Goal: Find contact information: Obtain details needed to contact an individual or organization

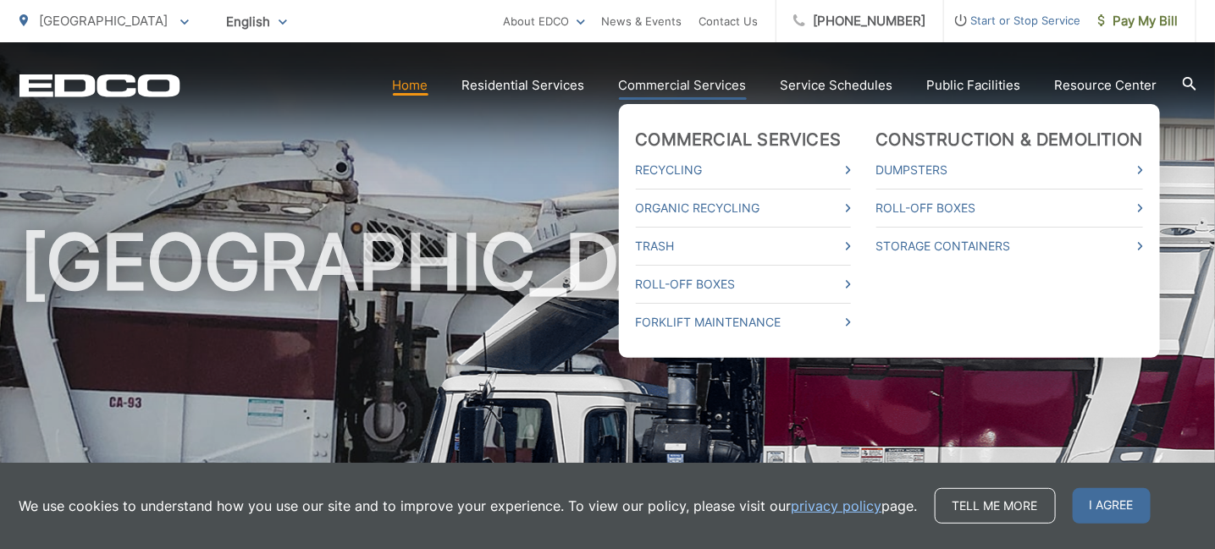
click at [685, 80] on link "Commercial Services" at bounding box center [683, 85] width 128 height 20
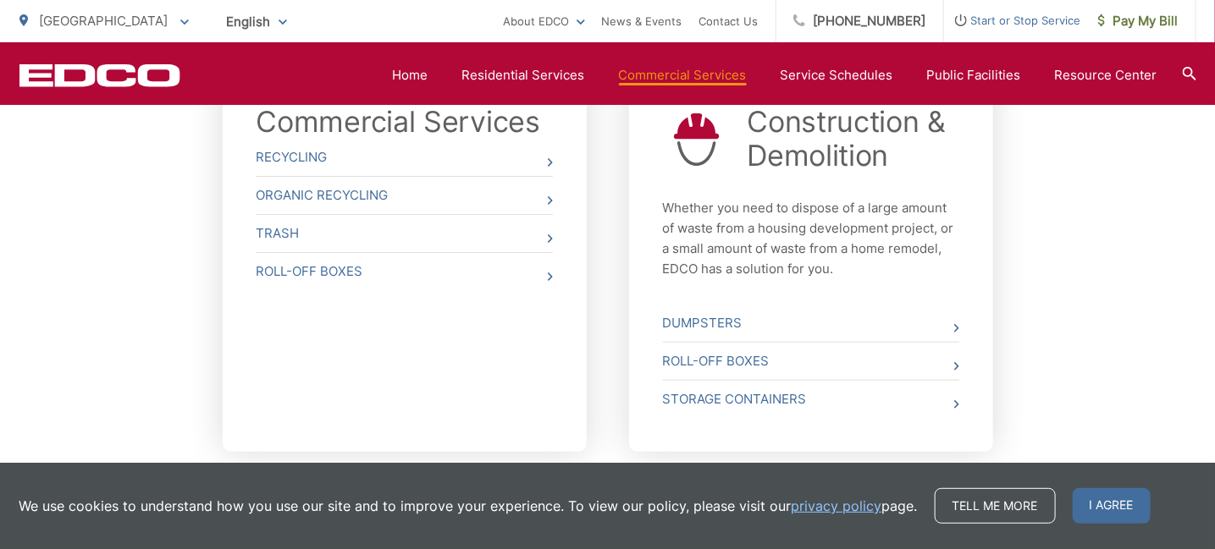
scroll to position [677, 0]
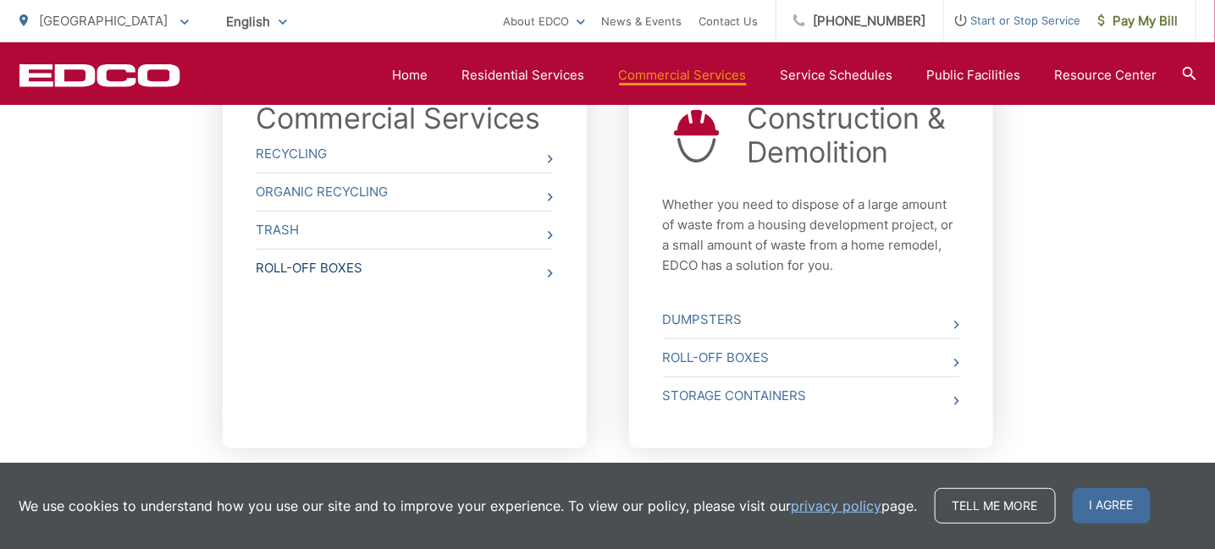
click at [328, 263] on link "Roll-Off Boxes" at bounding box center [405, 268] width 296 height 37
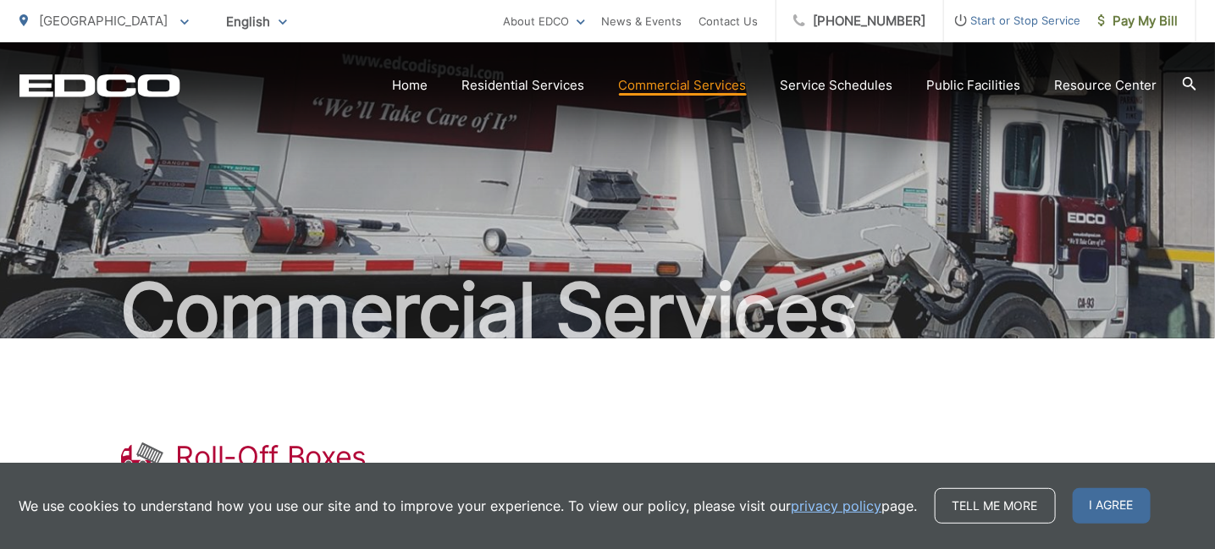
scroll to position [253, 0]
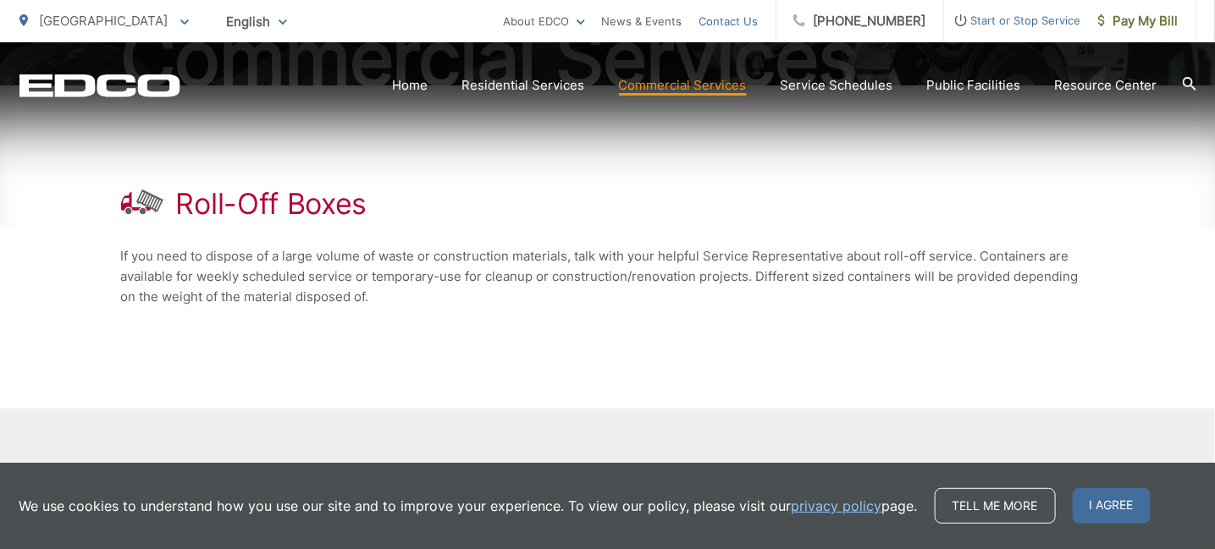
click at [756, 20] on link "Contact Us" at bounding box center [728, 21] width 59 height 20
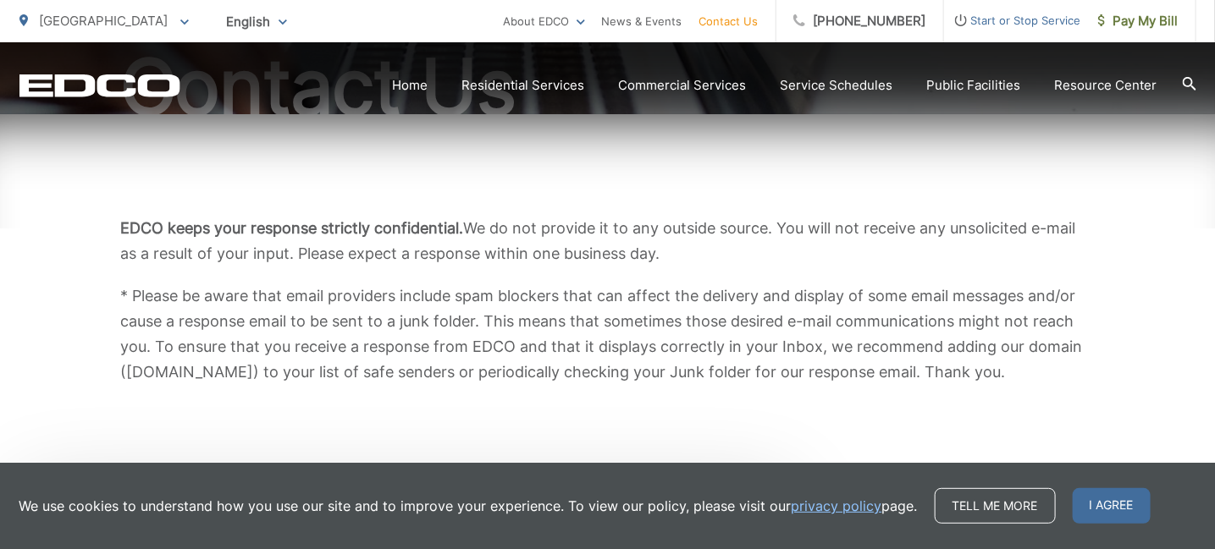
scroll to position [254, 0]
